Goal: Find specific page/section: Find specific page/section

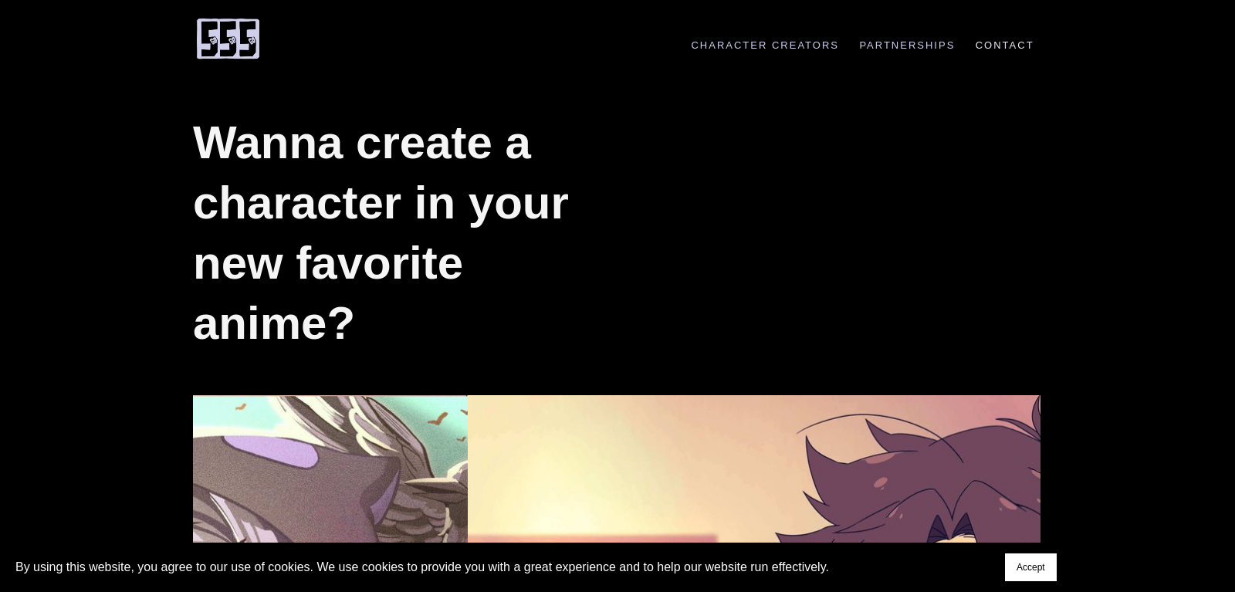
click at [987, 46] on link "Contact" at bounding box center [1004, 45] width 75 height 12
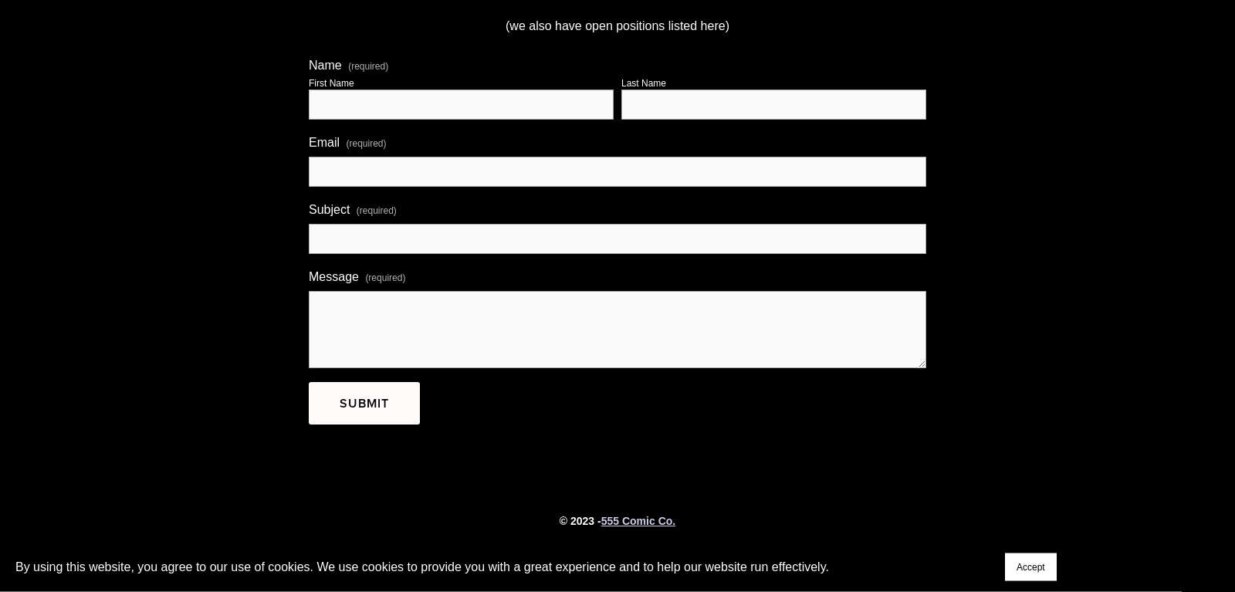
scroll to position [310, 0]
drag, startPoint x: 1026, startPoint y: 561, endPoint x: 748, endPoint y: 489, distance: 287.3
click at [1019, 562] on span "Accept" at bounding box center [1031, 567] width 29 height 11
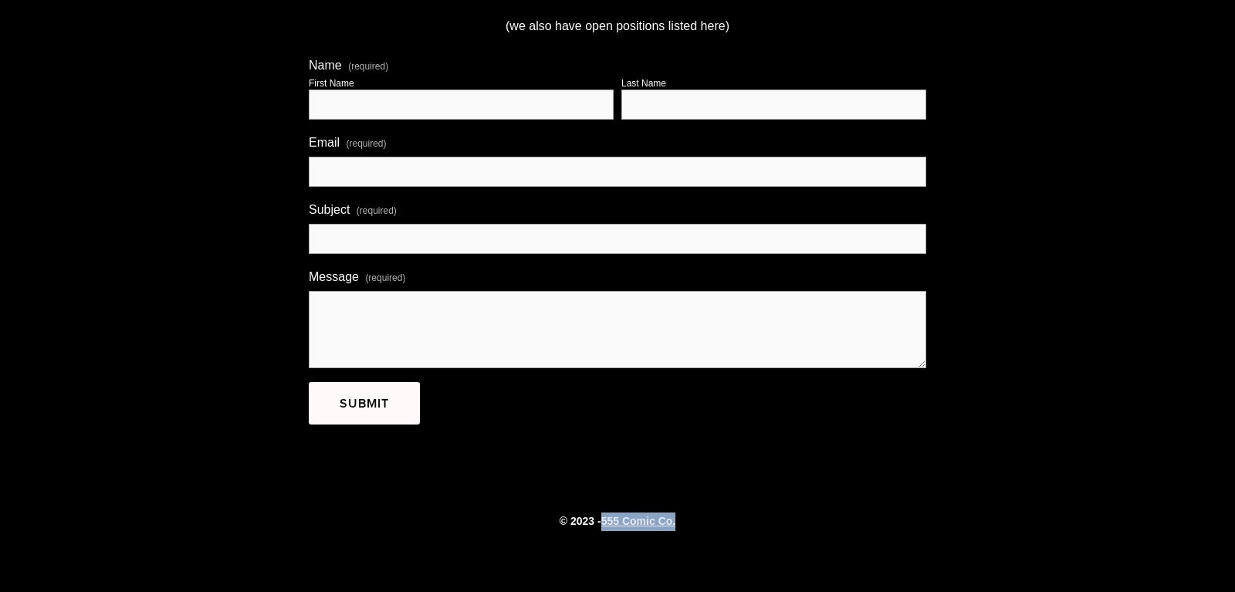
drag, startPoint x: 693, startPoint y: 525, endPoint x: 605, endPoint y: 520, distance: 88.9
click at [605, 520] on p "© 2023 - 555 Comic Co." at bounding box center [617, 522] width 849 height 19
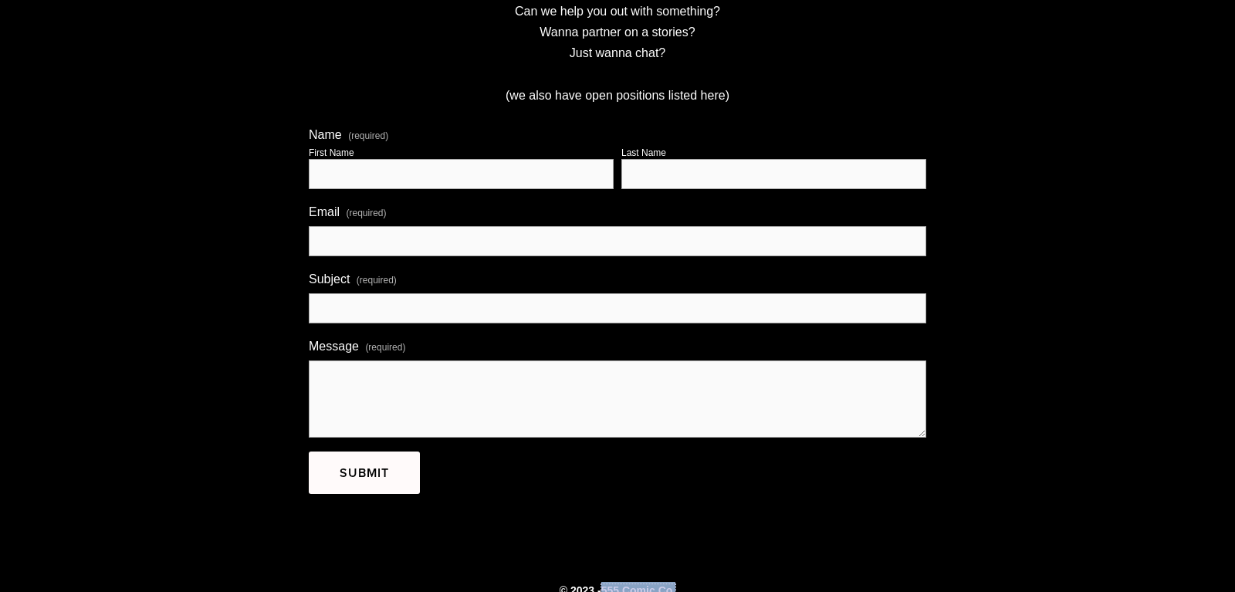
scroll to position [0, 0]
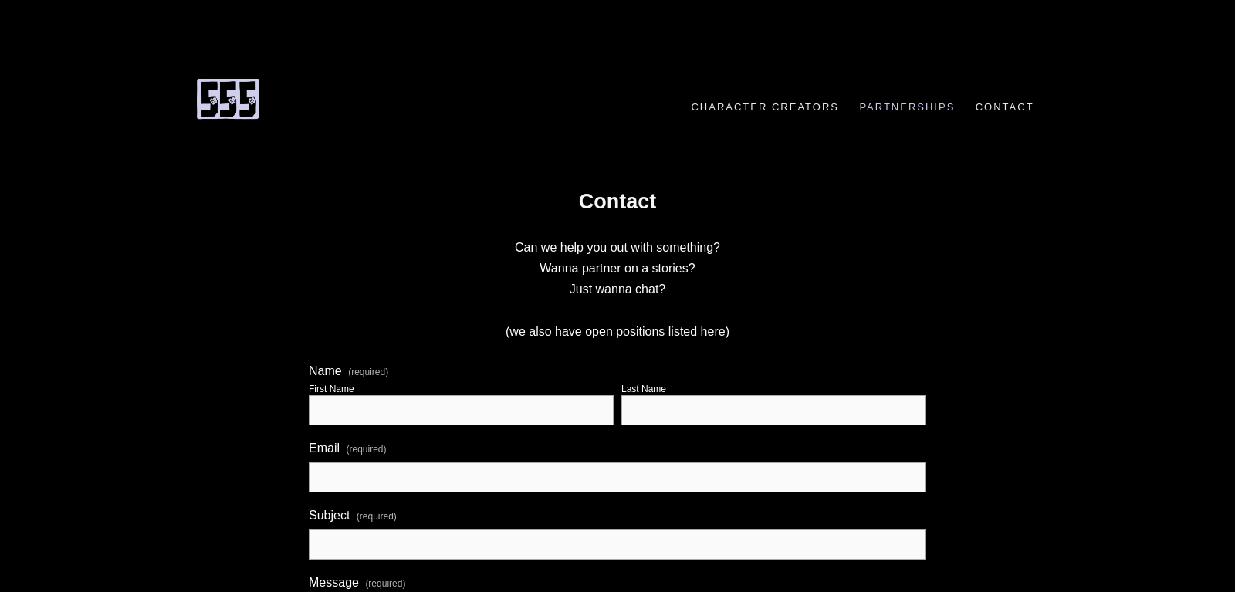
click at [744, 106] on link "Character Creators" at bounding box center [765, 107] width 164 height 12
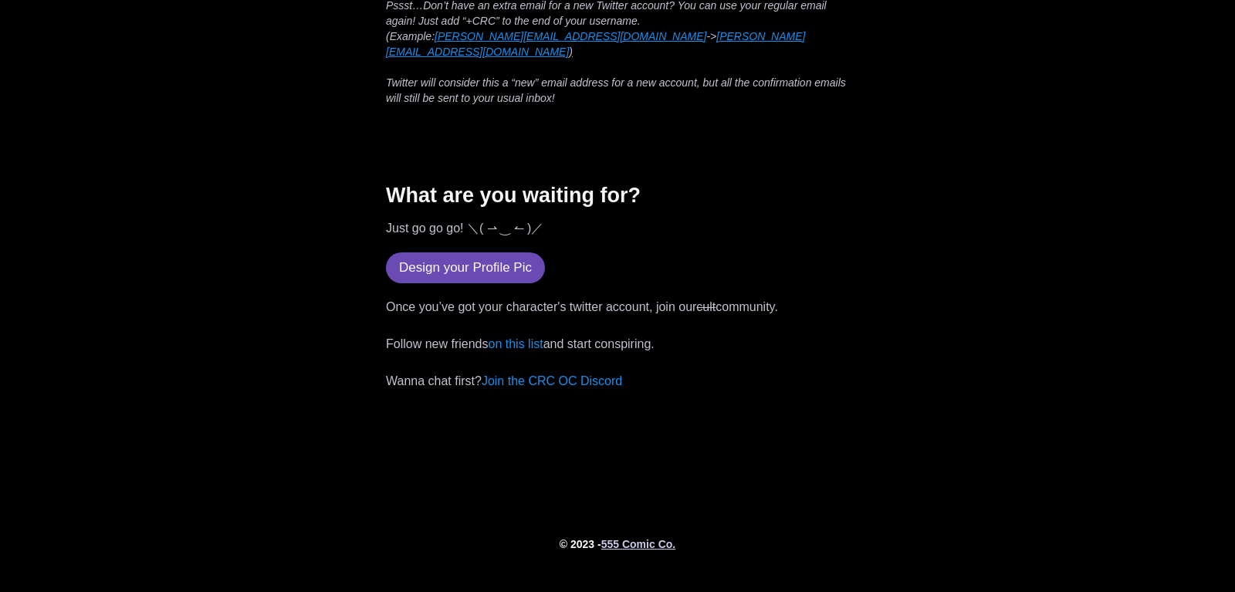
scroll to position [4513, 0]
